Goal: Use online tool/utility: Utilize a website feature to perform a specific function

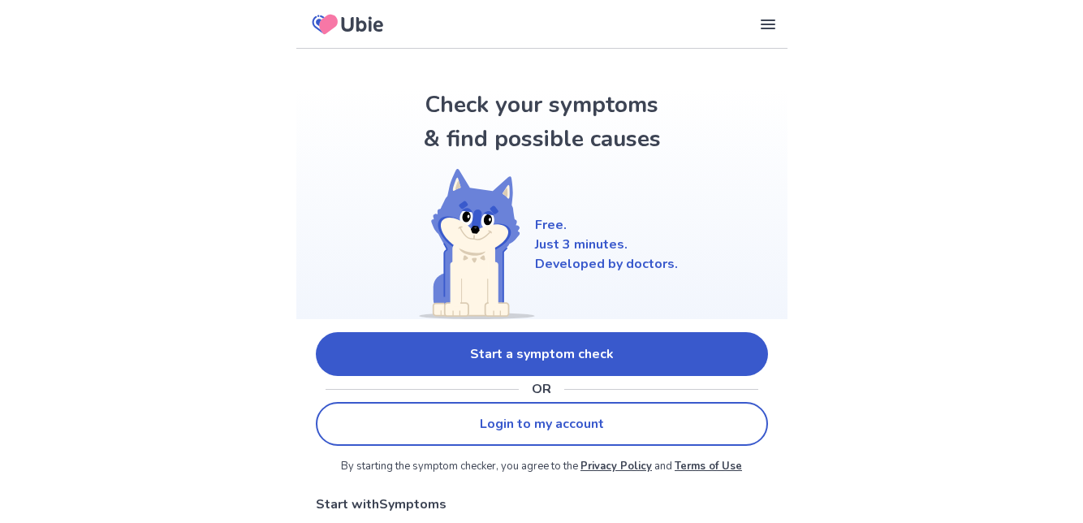
click at [720, 344] on link "Start a symptom check" at bounding box center [542, 354] width 452 height 44
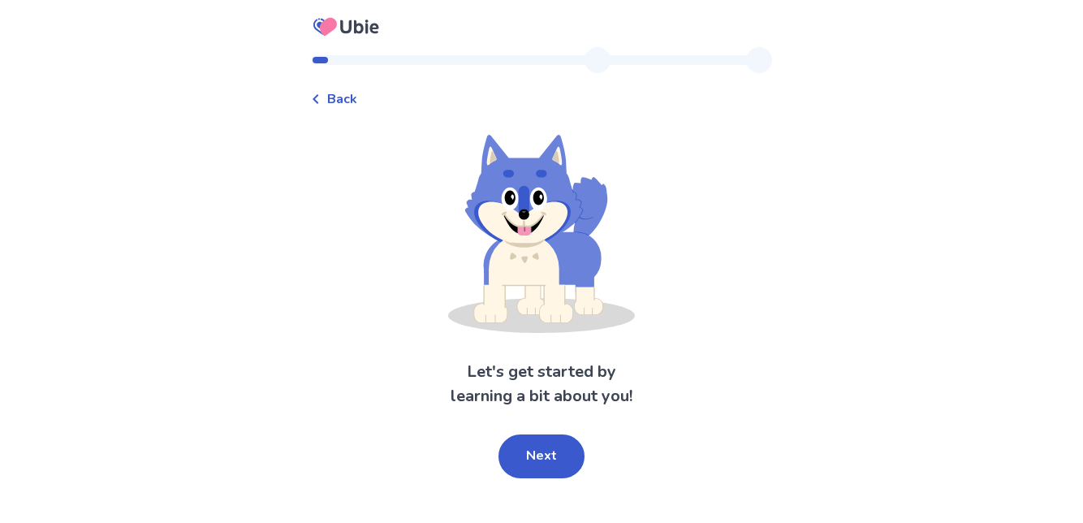
click at [551, 450] on button "Next" at bounding box center [542, 457] width 86 height 44
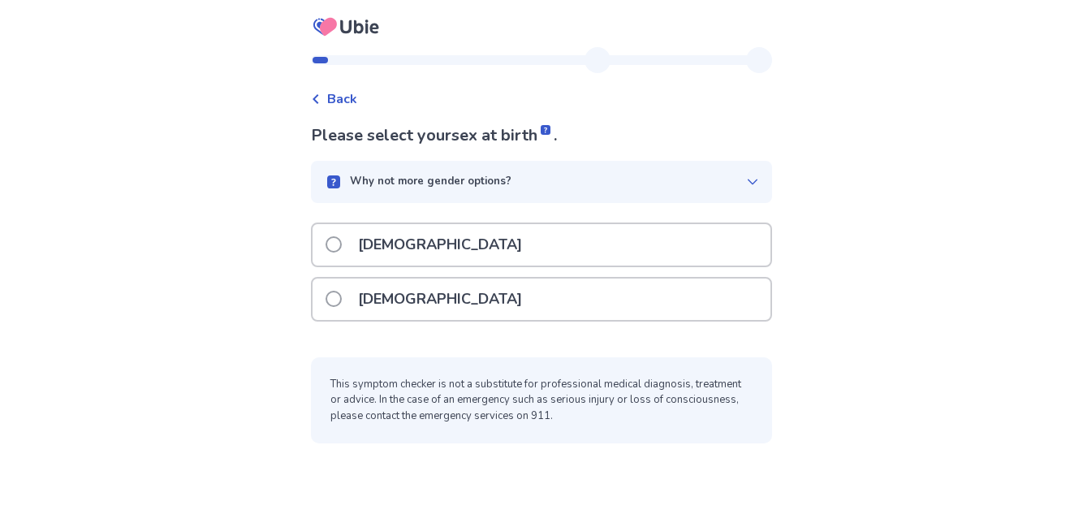
click at [639, 299] on div "[DEMOGRAPHIC_DATA]" at bounding box center [542, 299] width 458 height 41
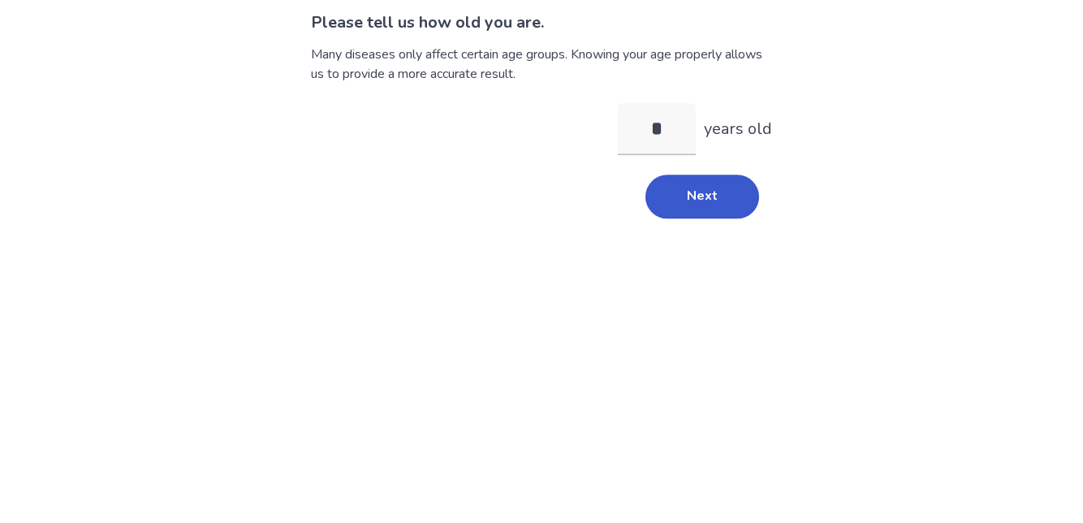
type input "**"
click at [718, 305] on button "Next" at bounding box center [703, 310] width 114 height 44
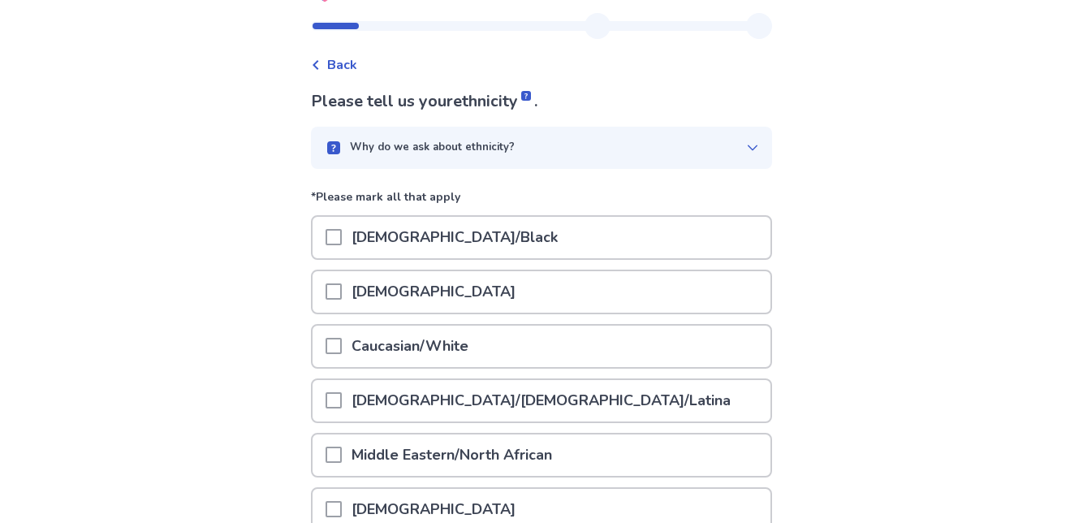
scroll to position [44, 0]
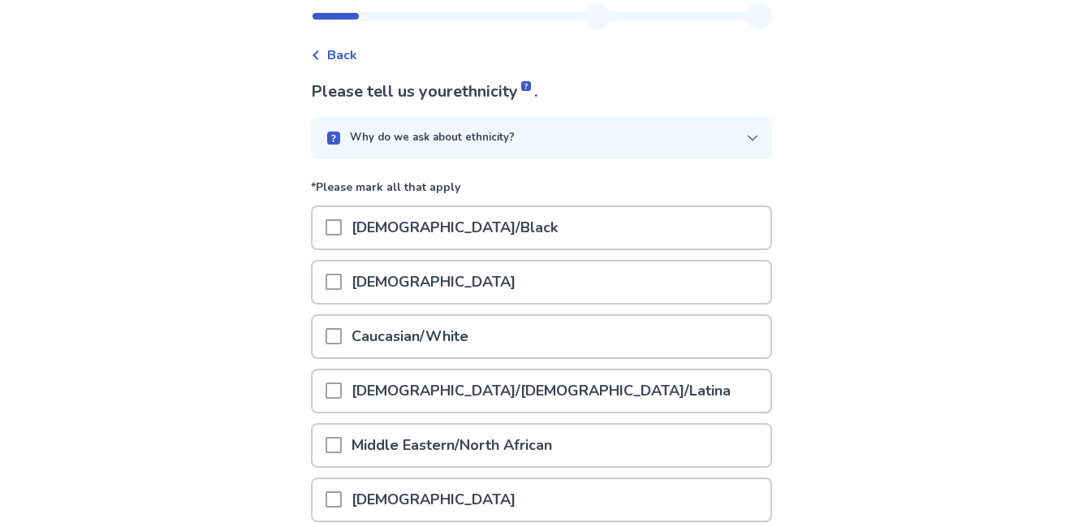
click at [656, 336] on div "Caucasian/White" at bounding box center [542, 336] width 458 height 41
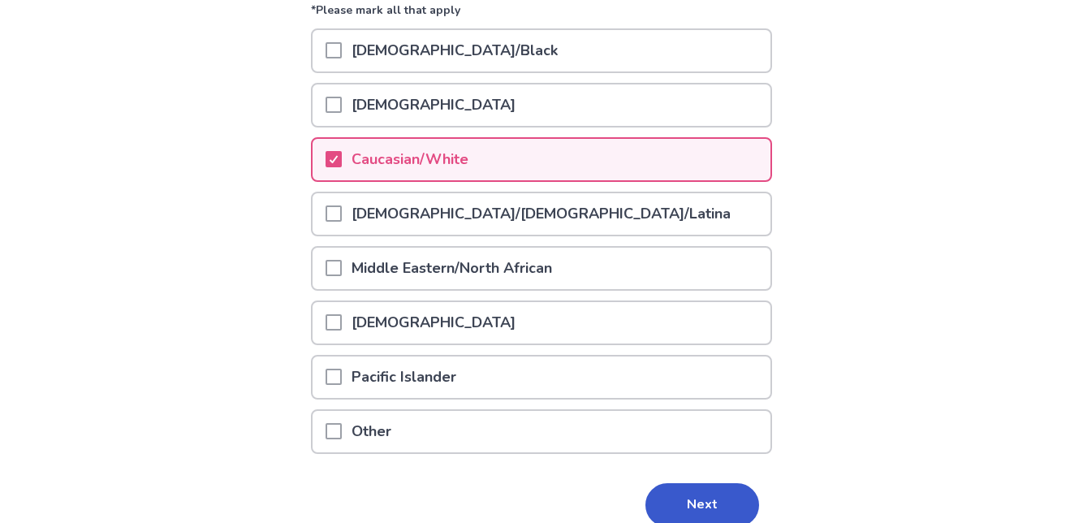
scroll to position [227, 0]
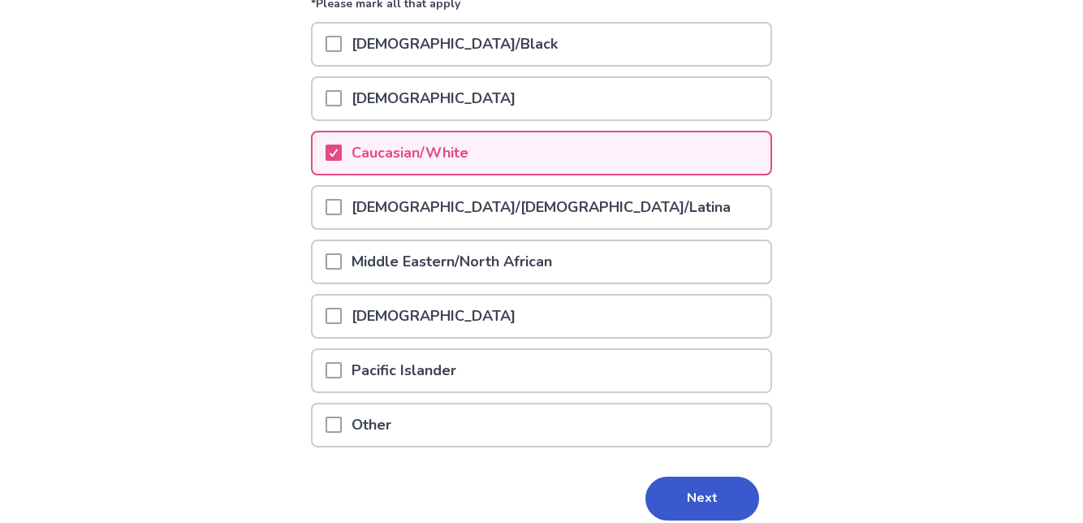
click at [705, 504] on button "Next" at bounding box center [703, 499] width 114 height 44
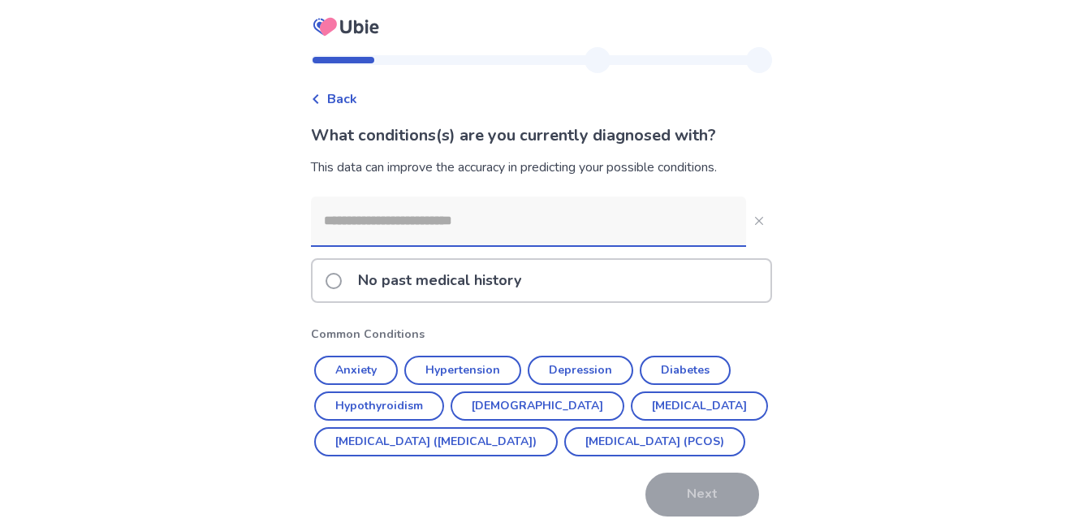
scroll to position [32, 0]
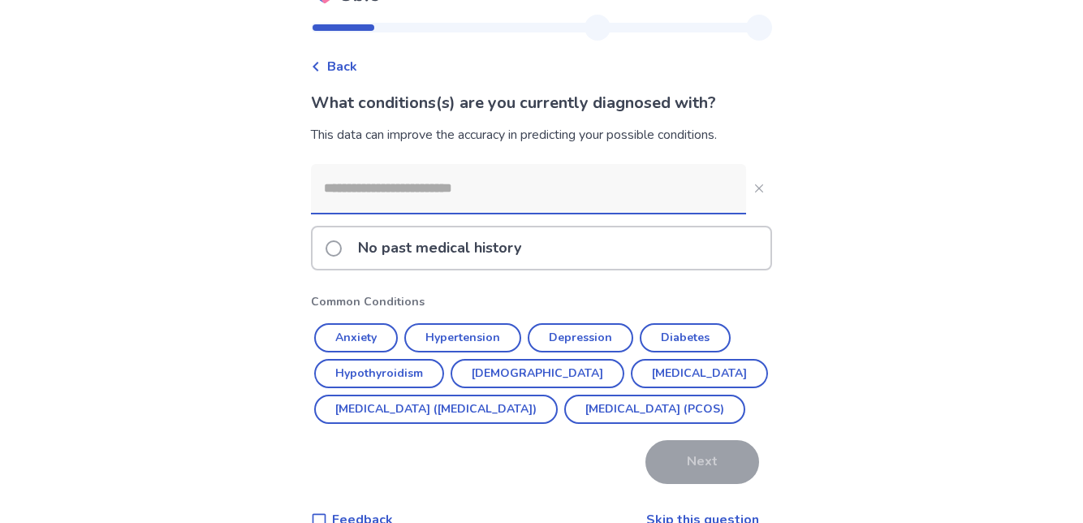
click at [677, 185] on input at bounding box center [528, 188] width 435 height 49
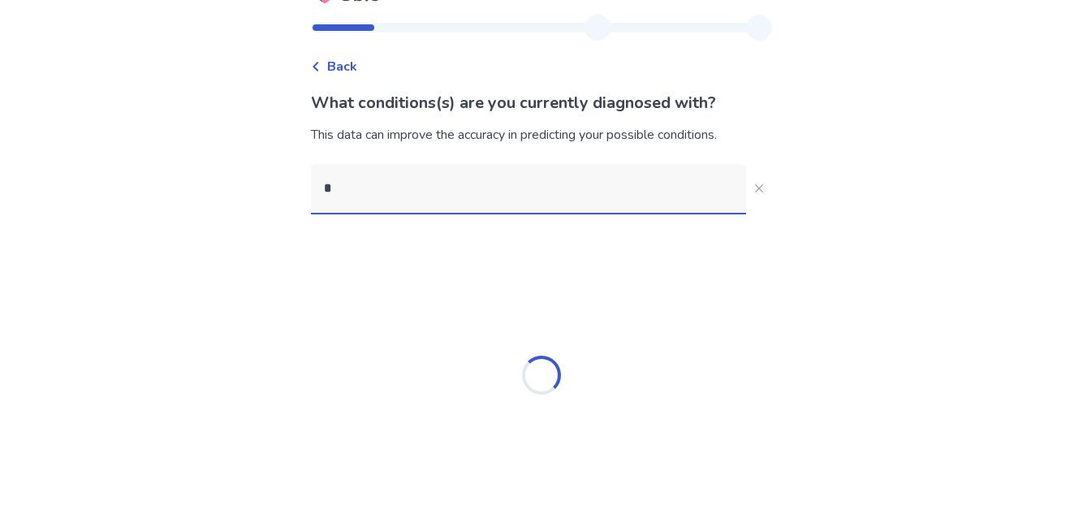
scroll to position [0, 0]
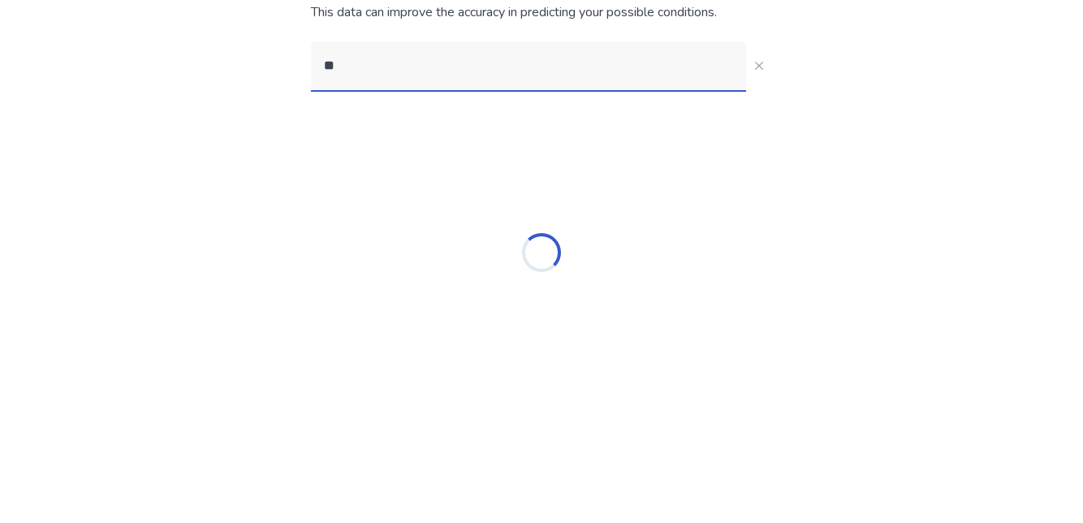
type input "*"
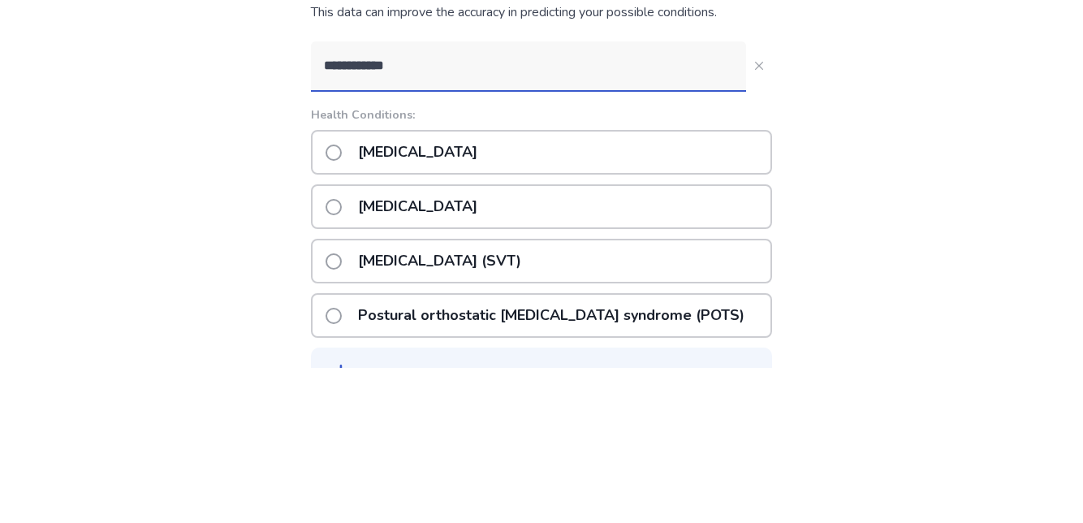
type input "**********"
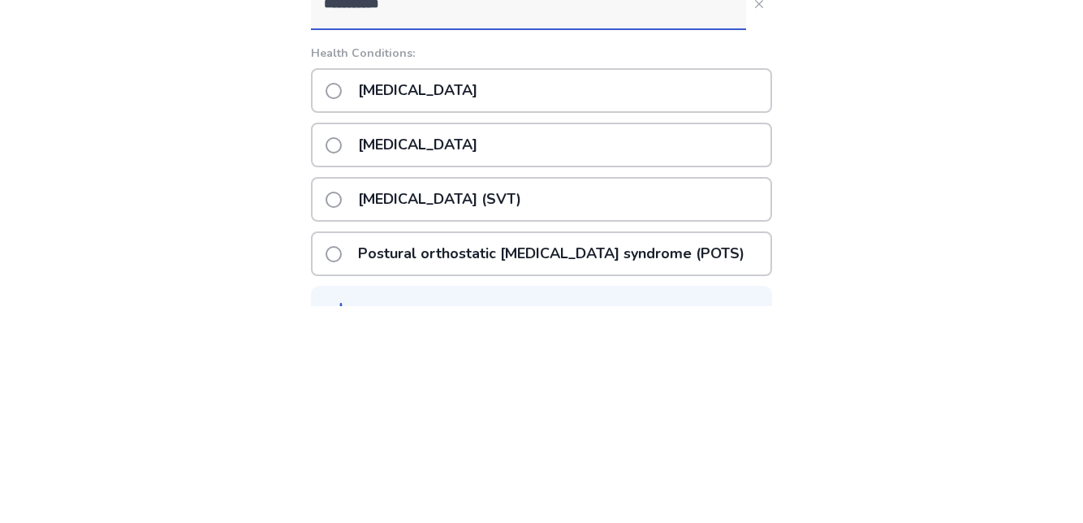
click at [716, 469] on p "Postural orthostatic tachycardia syndrome (POTS)" at bounding box center [551, 470] width 406 height 41
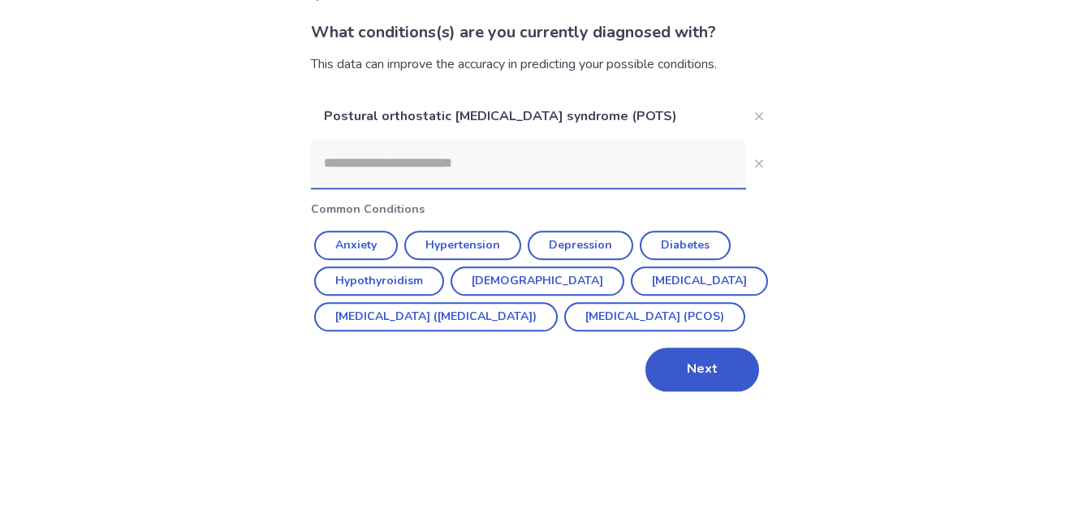
click at [380, 348] on button "Anxiety" at bounding box center [356, 348] width 84 height 29
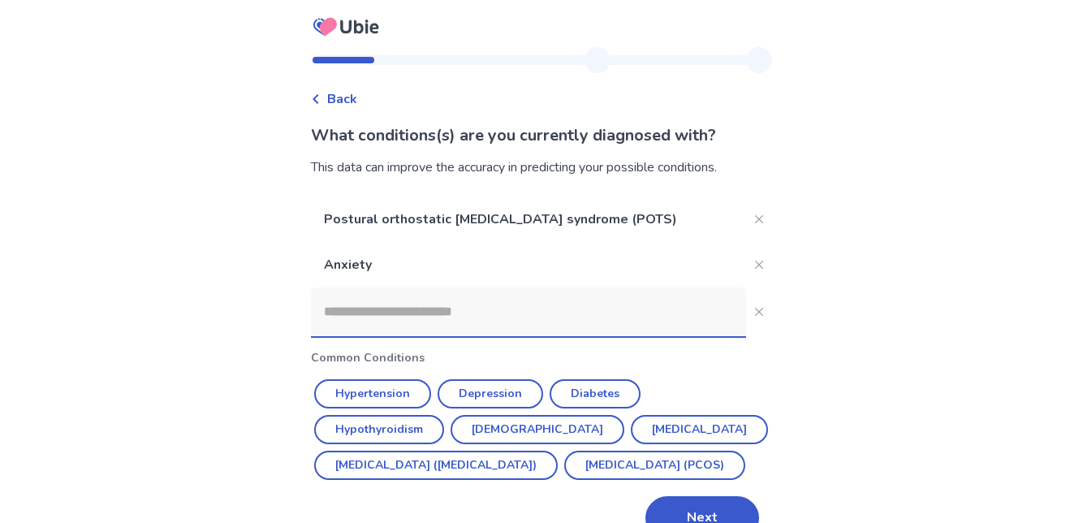
click at [755, 262] on button "Close" at bounding box center [759, 265] width 26 height 26
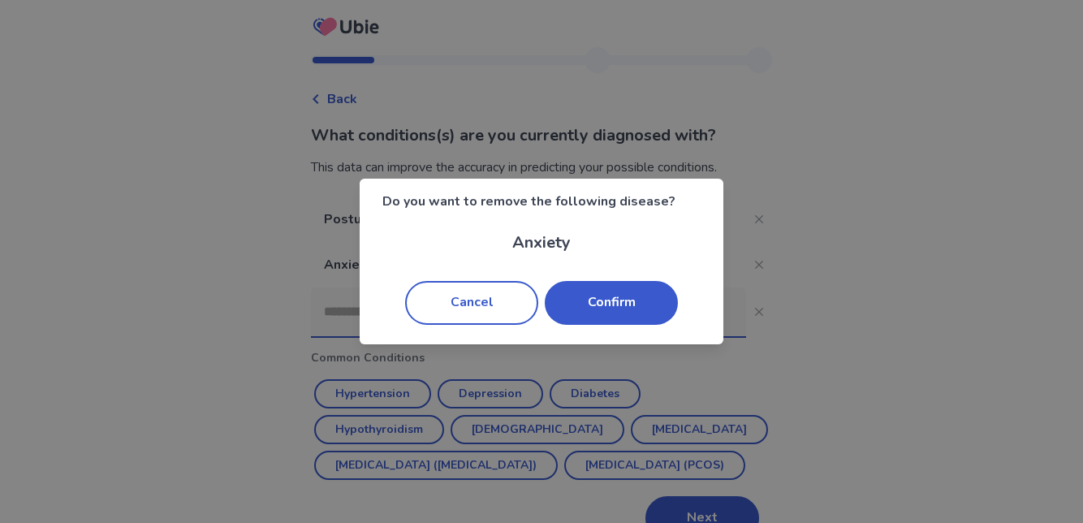
click at [621, 325] on button "Confirm" at bounding box center [611, 303] width 133 height 44
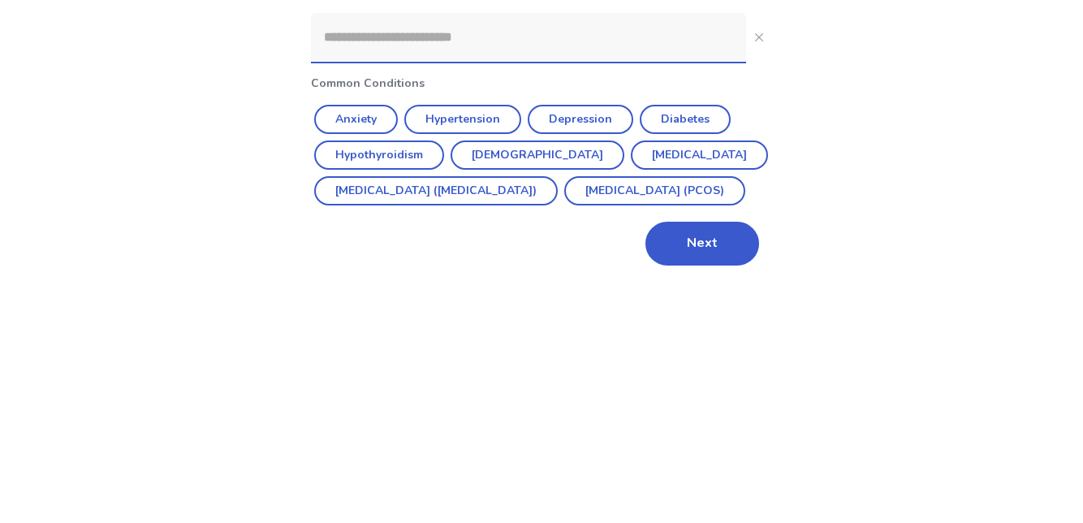
click at [706, 495] on button "Next" at bounding box center [703, 473] width 114 height 44
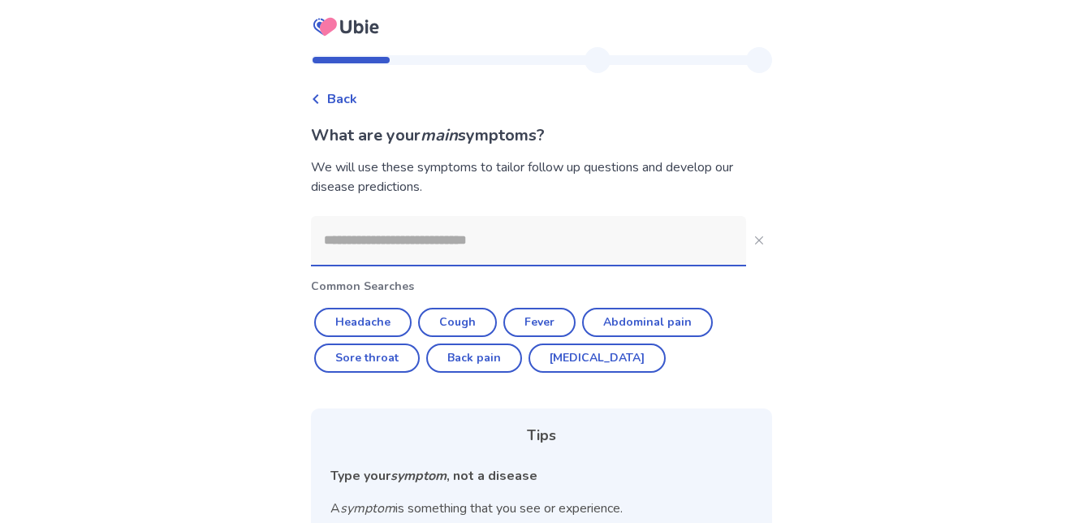
click at [671, 231] on input at bounding box center [528, 240] width 435 height 49
